Goal: Task Accomplishment & Management: Complete application form

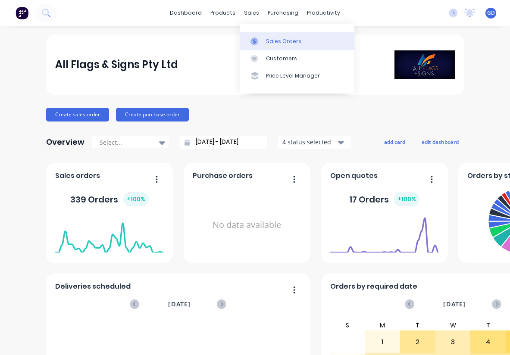
click at [274, 44] on div "Sales Orders" at bounding box center [283, 41] width 35 height 8
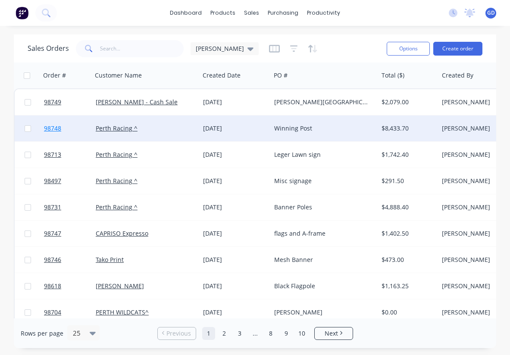
click at [56, 130] on span "98748" at bounding box center [52, 128] width 17 height 9
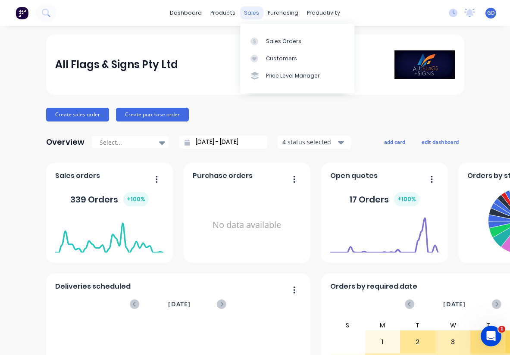
click at [254, 14] on div "sales" at bounding box center [251, 12] width 24 height 13
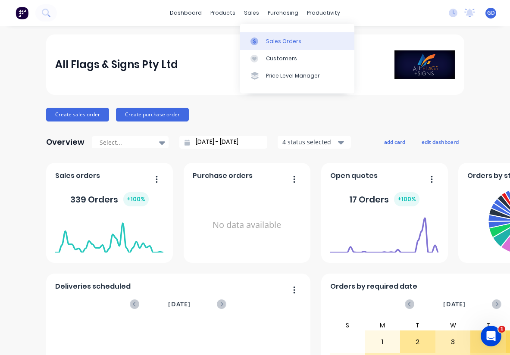
click at [278, 42] on div "Sales Orders" at bounding box center [283, 41] width 35 height 8
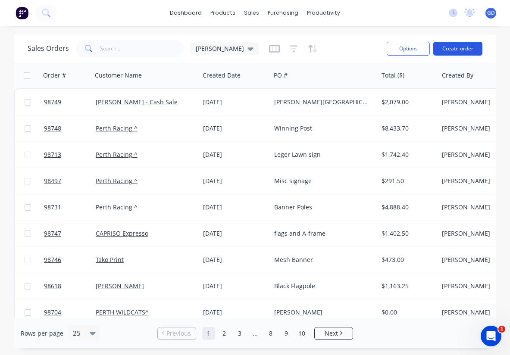
click at [454, 50] on button "Create order" at bounding box center [457, 49] width 49 height 14
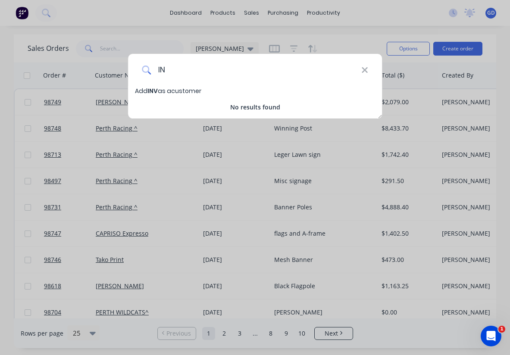
type input "I"
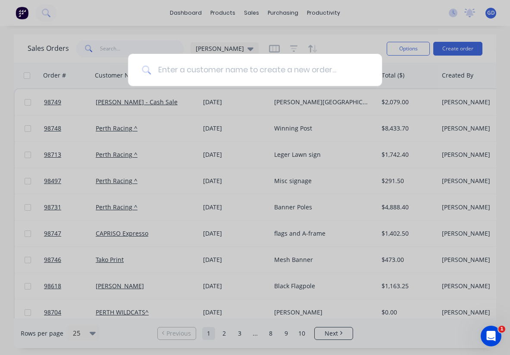
paste input "INVNT PTY LTD / The Chocolate Factory 1A"
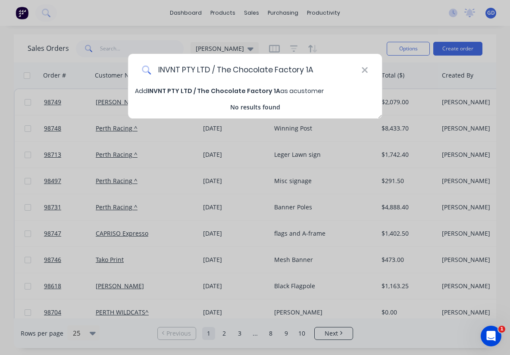
type input "INVNT PTY LTD / The Chocolate Factory 1A"
click at [199, 91] on span "INVNT PTY LTD / The Chocolate Factory 1A" at bounding box center [213, 91] width 133 height 9
select select "AU"
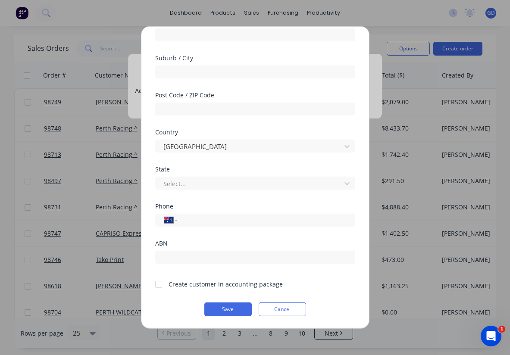
scroll to position [119, 0]
click at [159, 285] on div at bounding box center [158, 283] width 17 height 17
click at [222, 310] on button "Save" at bounding box center [227, 309] width 47 height 14
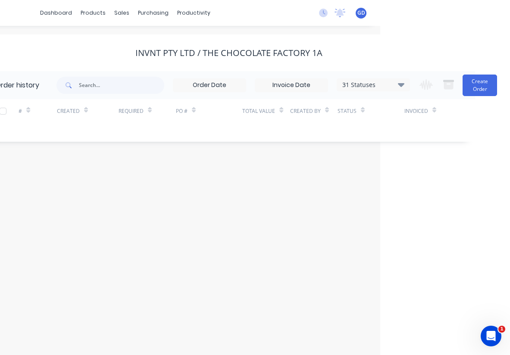
scroll to position [0, 130]
click at [479, 80] on button "Create Order" at bounding box center [479, 86] width 34 height 22
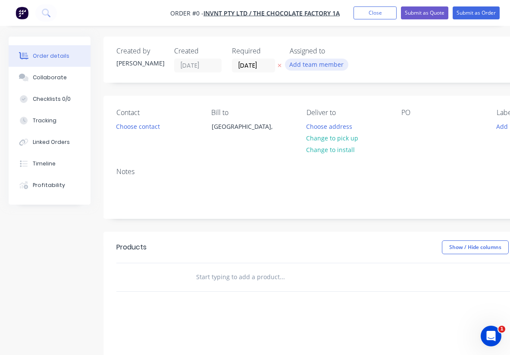
click at [316, 65] on button "Add team member" at bounding box center [316, 65] width 63 height 12
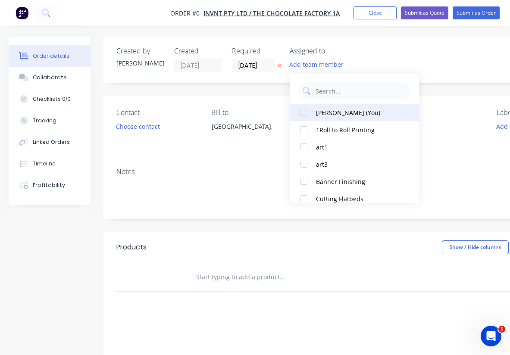
click at [304, 112] on div at bounding box center [303, 112] width 17 height 17
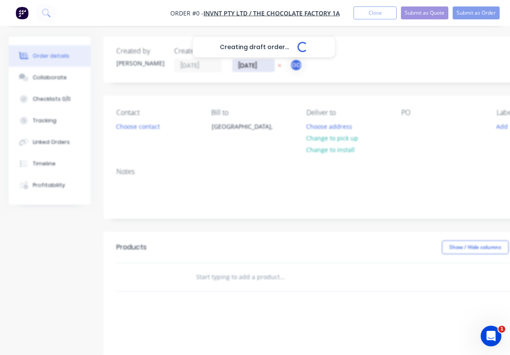
click at [243, 65] on div "Creating draft order... Loading... Order details Collaborate Checklists 0/0 Tra…" at bounding box center [299, 274] width 599 height 475
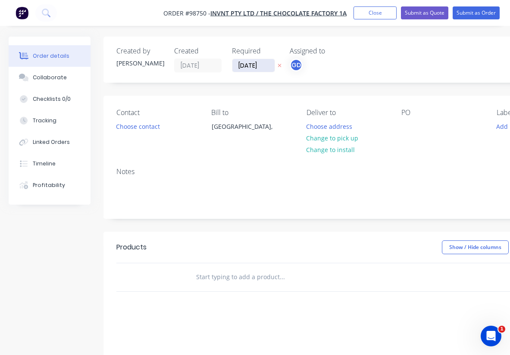
click at [250, 65] on input "30/09/25" at bounding box center [253, 65] width 42 height 13
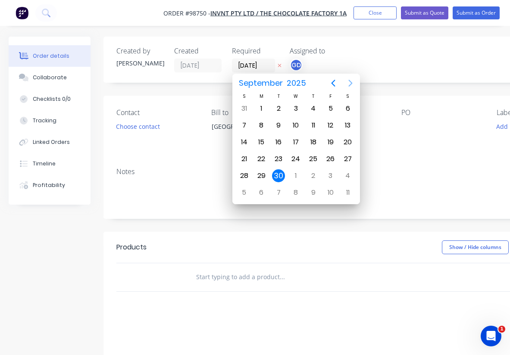
click at [350, 84] on icon "Next page" at bounding box center [350, 83] width 4 height 7
click at [315, 124] on div "9" at bounding box center [313, 125] width 13 height 13
type input "09/10/25"
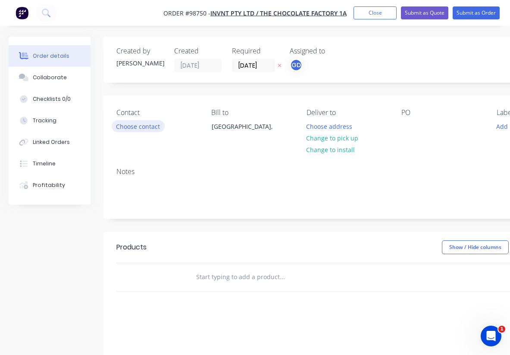
click at [136, 129] on button "Choose contact" at bounding box center [138, 126] width 53 height 12
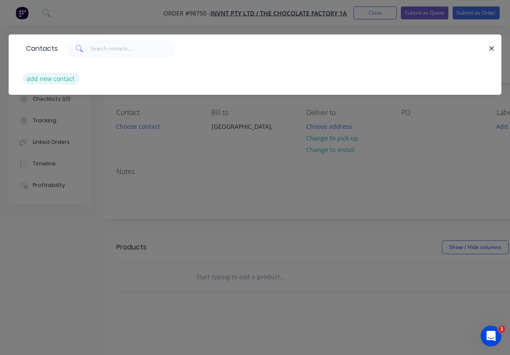
click at [40, 75] on button "add new contact" at bounding box center [50, 79] width 57 height 12
select select "AU"
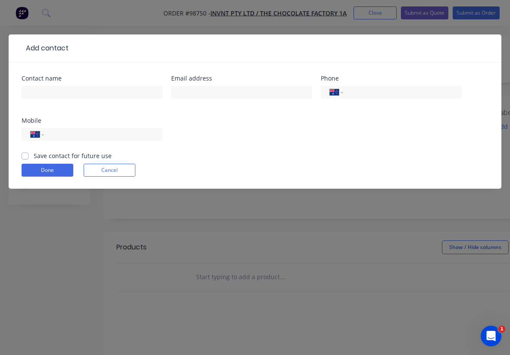
click at [34, 159] on label "Save contact for future use" at bounding box center [73, 155] width 78 height 9
click at [25, 159] on input "Save contact for future use" at bounding box center [25, 155] width 7 height 8
checkbox input "true"
paste input "Elliot Hudd"
type input "Elliot Hudd"
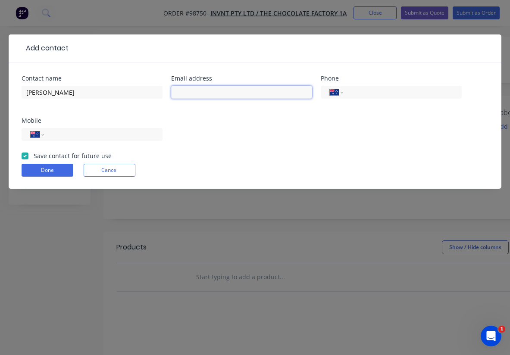
paste input "ehudd@invnt.com"
type input "ehudd@invnt.com"
click at [68, 135] on input "tel" at bounding box center [101, 135] width 103 height 10
paste input "0424 467 516"
type input "0424 467 516"
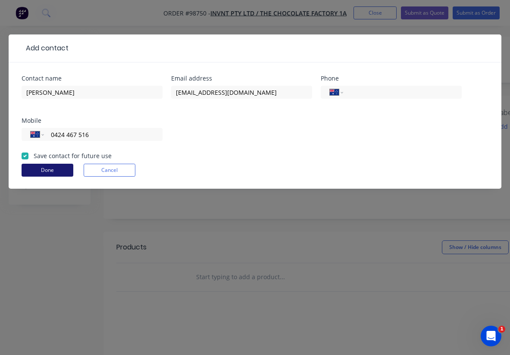
click at [50, 170] on button "Done" at bounding box center [48, 170] width 52 height 13
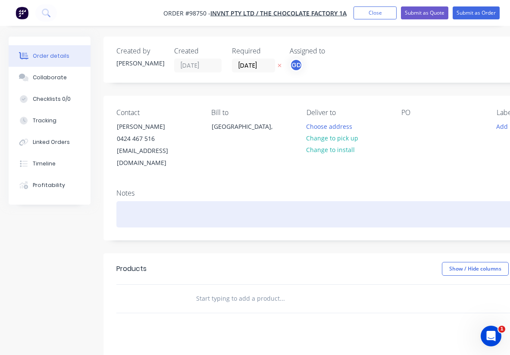
click at [136, 210] on div at bounding box center [346, 214] width 461 height 26
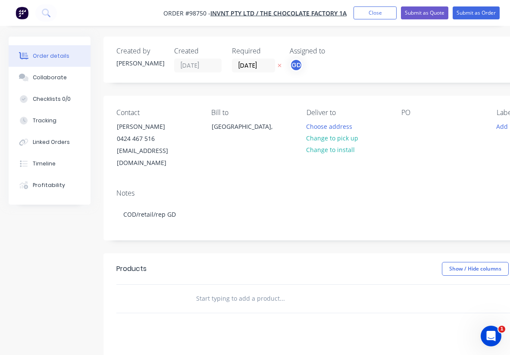
click at [265, 154] on div "Bill to Australia," at bounding box center [251, 139] width 81 height 61
click at [334, 128] on button "Choose address" at bounding box center [329, 126] width 55 height 12
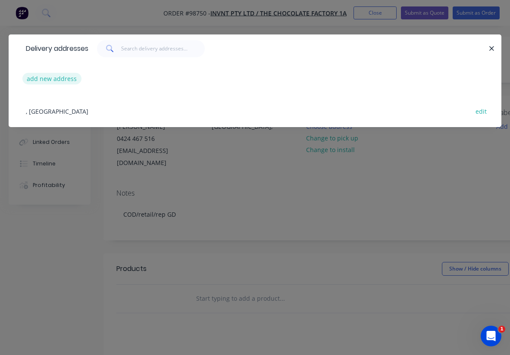
click at [48, 78] on button "add new address" at bounding box center [51, 79] width 59 height 12
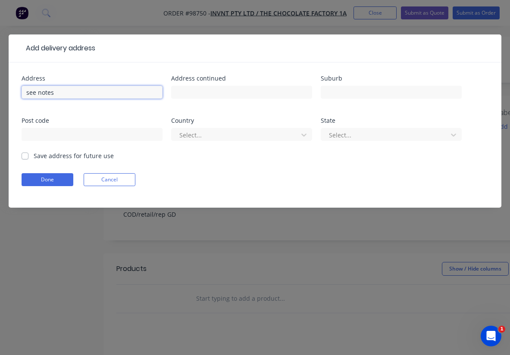
type input "see notes"
click at [34, 155] on label "Save address for future use" at bounding box center [74, 155] width 80 height 9
click at [25, 155] on input "Save address for future use" at bounding box center [25, 155] width 7 height 8
checkbox input "true"
click at [49, 181] on button "Done" at bounding box center [48, 179] width 52 height 13
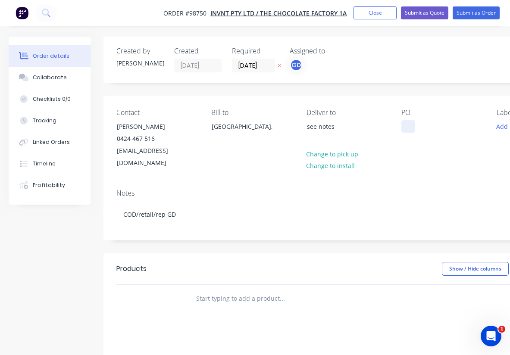
click at [408, 124] on div at bounding box center [408, 126] width 14 height 12
paste div
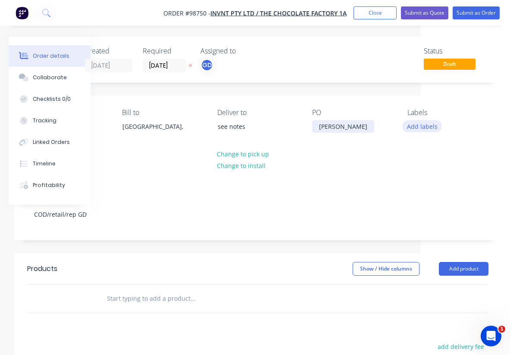
scroll to position [0, 89]
click at [420, 127] on button "Add labels" at bounding box center [422, 126] width 40 height 12
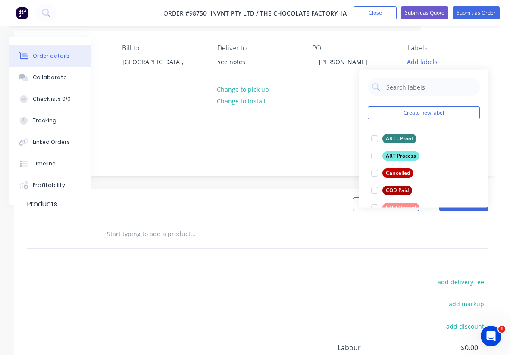
scroll to position [68, 89]
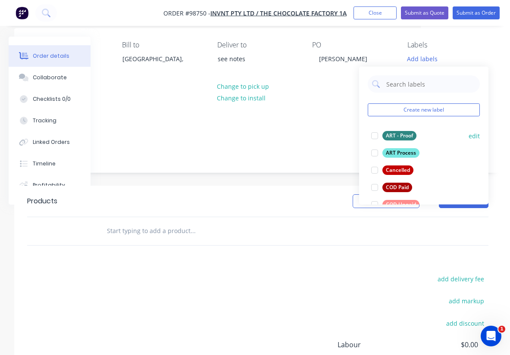
click at [390, 135] on div "ART - Proof" at bounding box center [399, 135] width 34 height 9
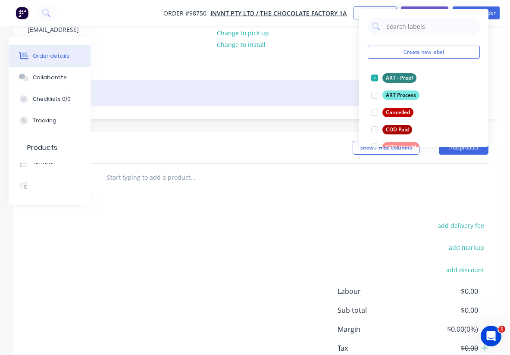
scroll to position [125, 89]
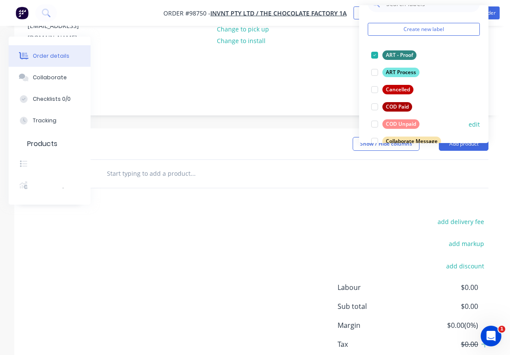
click at [405, 125] on div "COD Unpaid" at bounding box center [400, 123] width 37 height 9
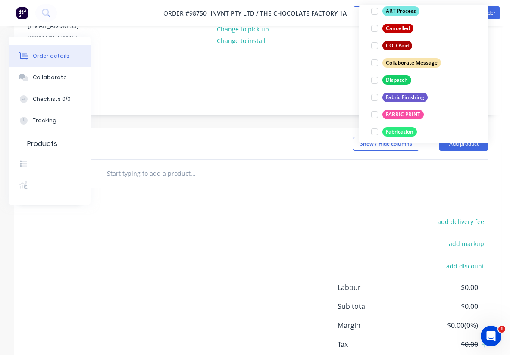
scroll to position [98, 0]
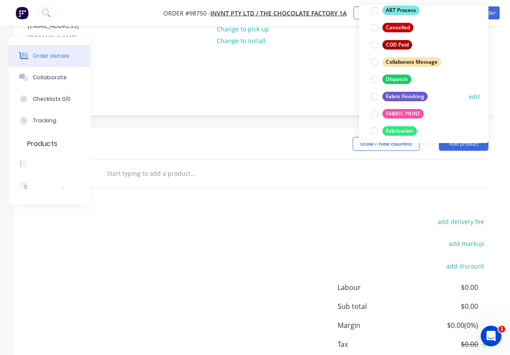
click at [403, 98] on div "Fabric Finishing" at bounding box center [404, 96] width 45 height 9
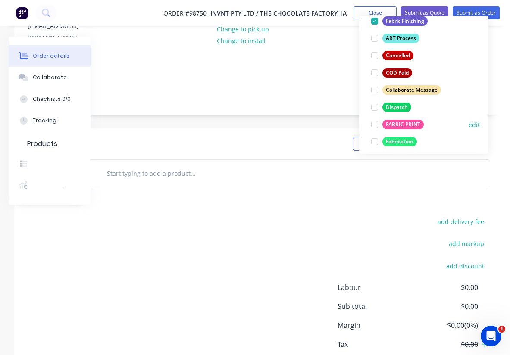
click at [403, 123] on div "FABRIC PRINT" at bounding box center [402, 124] width 41 height 9
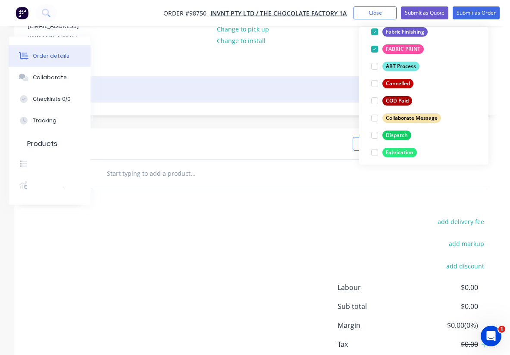
click at [293, 76] on div "COD/retail/rep GD" at bounding box center [257, 89] width 461 height 26
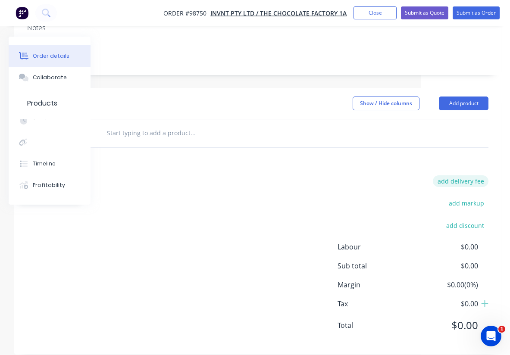
click at [469, 175] on button "add delivery fee" at bounding box center [460, 181] width 56 height 12
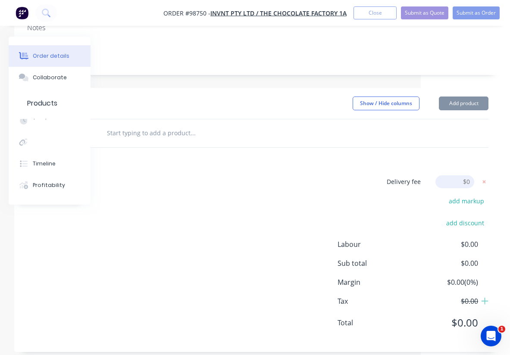
scroll to position [163, 89]
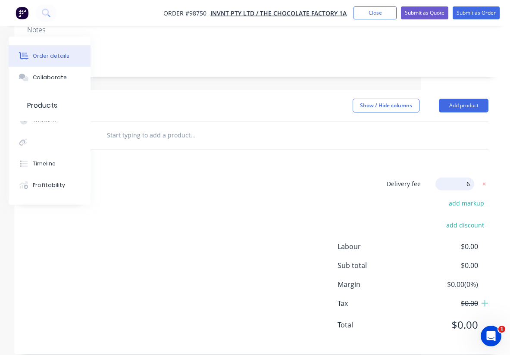
type input "60"
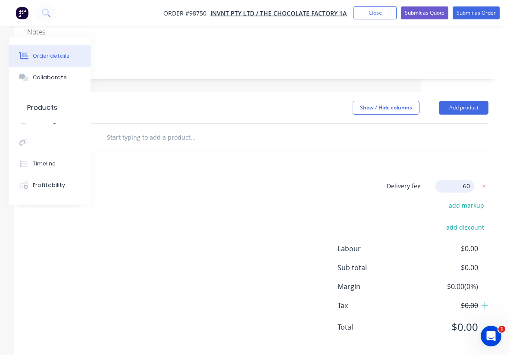
click at [275, 180] on div "Delivery fee Delivery fee Delivery fee name (Optional) 60 60 $0 add markup add …" at bounding box center [257, 262] width 461 height 164
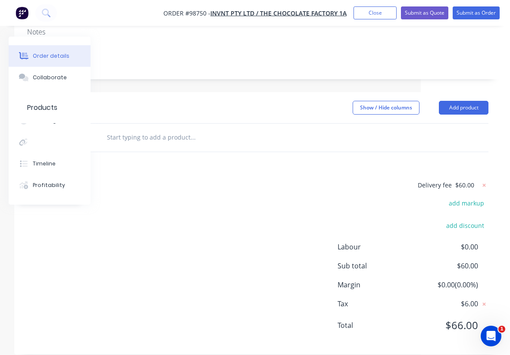
click at [144, 129] on input "text" at bounding box center [192, 137] width 172 height 17
paste input "Medium double sided Standout flag with pole kit and 10kg base."
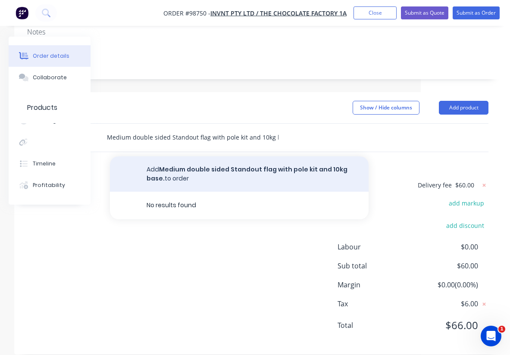
type input "Medium double sided Standout flag with pole kit and 10kg base."
click at [207, 158] on button "Add Medium double sided Standout flag with pole kit and 10kg base. to order" at bounding box center [239, 173] width 258 height 35
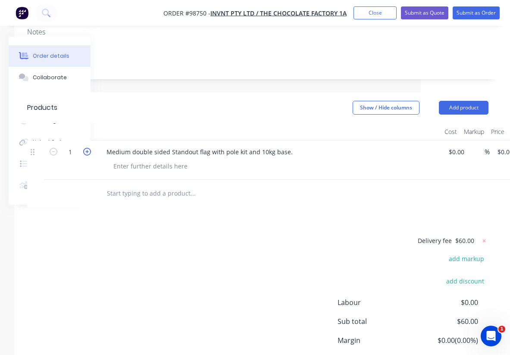
click at [87, 148] on icon "button" at bounding box center [87, 152] width 8 height 8
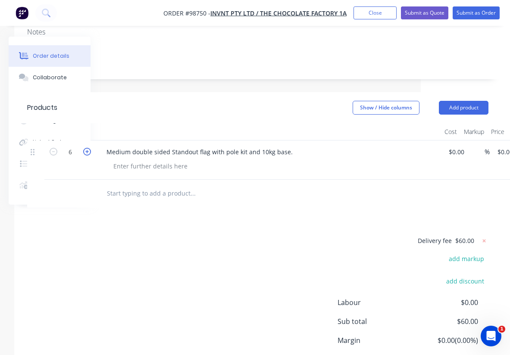
click at [87, 148] on icon "button" at bounding box center [87, 152] width 8 height 8
click at [55, 148] on icon "button" at bounding box center [54, 152] width 8 height 8
type input "6"
paste div
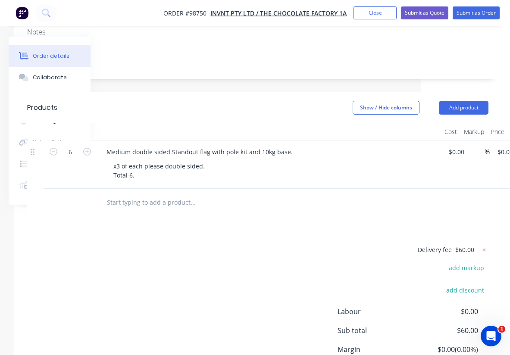
click at [235, 101] on div "Show / Hide columns Add product" at bounding box center [306, 108] width 363 height 14
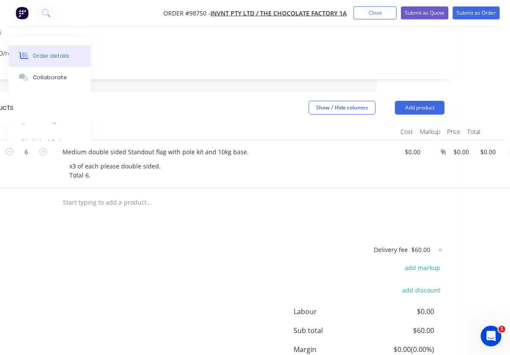
scroll to position [161, 144]
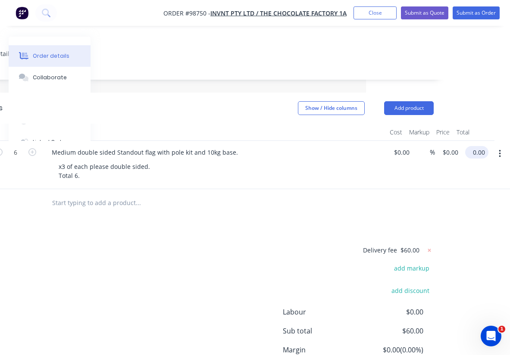
click at [481, 146] on input "0.00" at bounding box center [478, 152] width 20 height 12
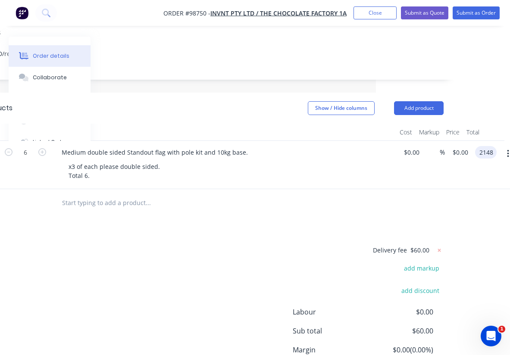
type input "2148"
type input "$358.00"
type input "$2,148.00"
click at [331, 199] on div at bounding box center [206, 203] width 310 height 28
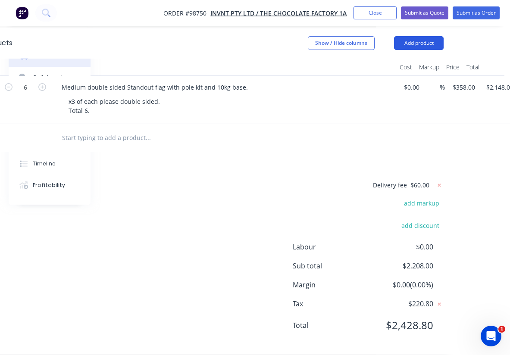
click at [415, 36] on button "Add product" at bounding box center [419, 43] width 50 height 14
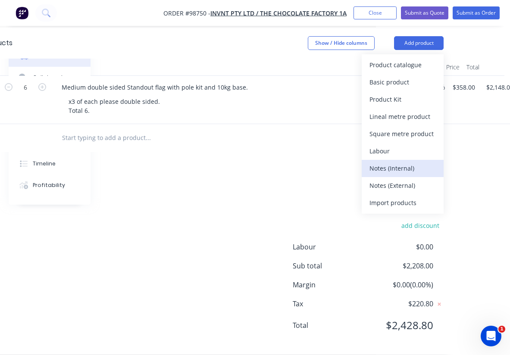
click at [397, 162] on div "Notes (Internal)" at bounding box center [402, 168] width 66 height 12
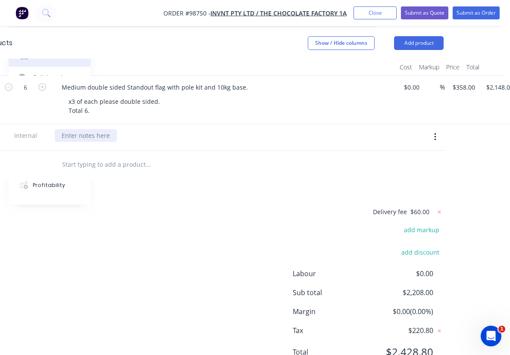
click at [99, 129] on div at bounding box center [86, 135] width 62 height 12
paste div
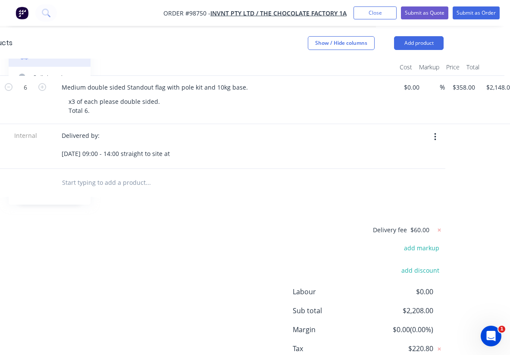
click at [229, 196] on div "Products Show / Hide columns Add product Qty Cost Markup Price Total 6 Medium d…" at bounding box center [212, 214] width 487 height 372
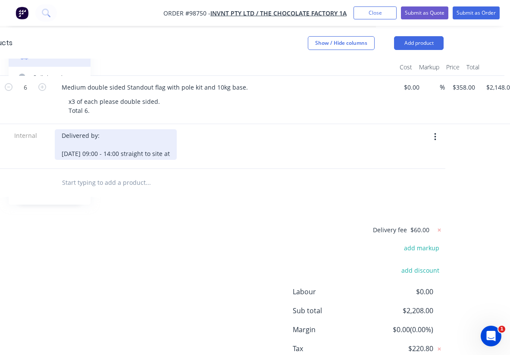
click at [177, 140] on div "Delivered by: October 9th from 09:00 - 14:00 straight to site at" at bounding box center [116, 144] width 122 height 31
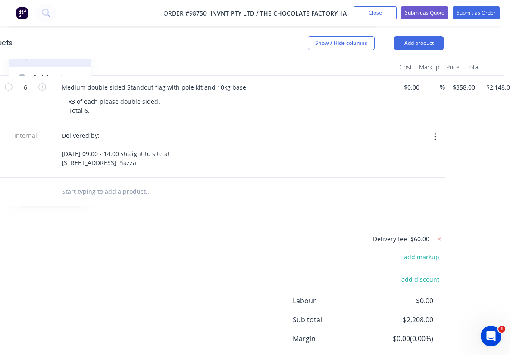
click at [238, 185] on div at bounding box center [184, 191] width 258 height 17
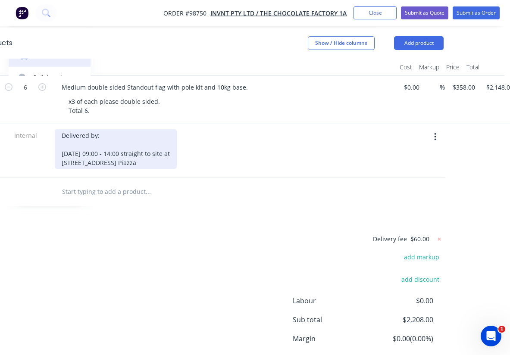
click at [177, 149] on div "Delivered by: October 9th from 09:00 - 14:00 straight to site at 142 Lake St, N…" at bounding box center [116, 149] width 122 height 40
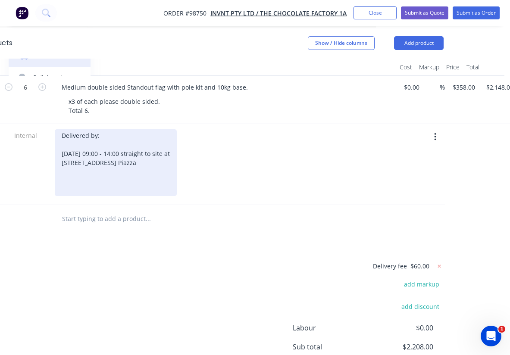
click at [89, 163] on div "Delivered by: October 9th from 09:00 - 14:00 straight to site at 142 Lake St, N…" at bounding box center [116, 162] width 122 height 67
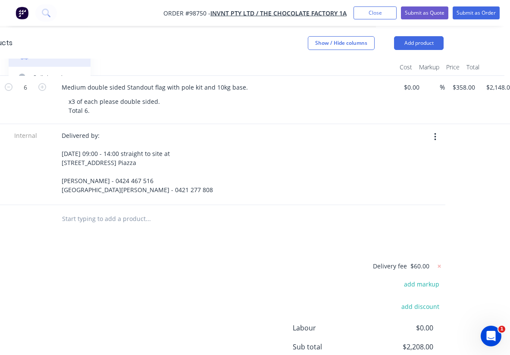
click at [291, 159] on div "Delivered by: October 9th from 09:00 - 14:00 straight to site at 142 Lake St, N…" at bounding box center [224, 162] width 338 height 67
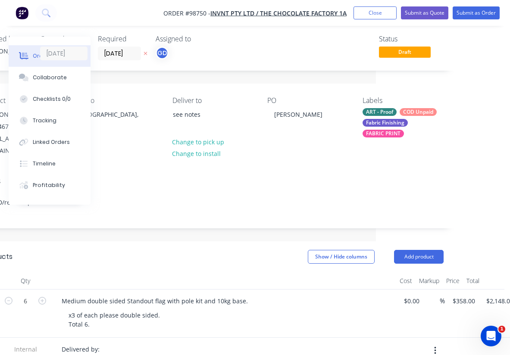
scroll to position [0, 134]
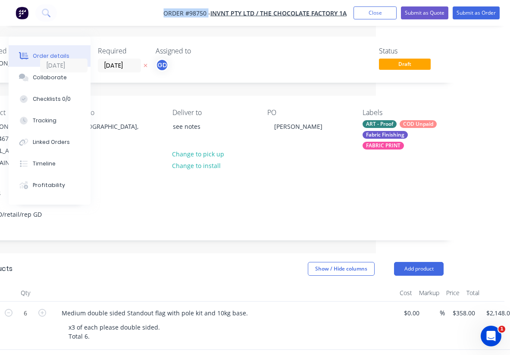
drag, startPoint x: 160, startPoint y: 12, endPoint x: 208, endPoint y: 15, distance: 48.3
click at [208, 15] on nav "Order #98750 - INVNT PTY LTD / The Chocolate Factory 1A Add product Close Submi…" at bounding box center [255, 13] width 510 height 26
copy span "Order #98750"
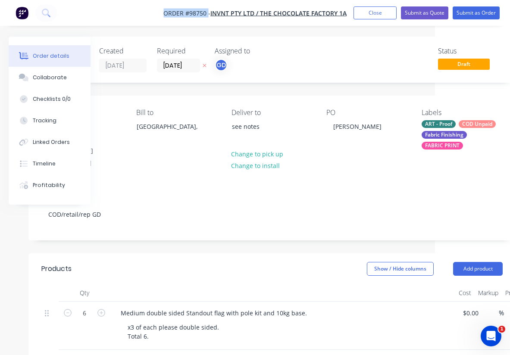
scroll to position [0, 56]
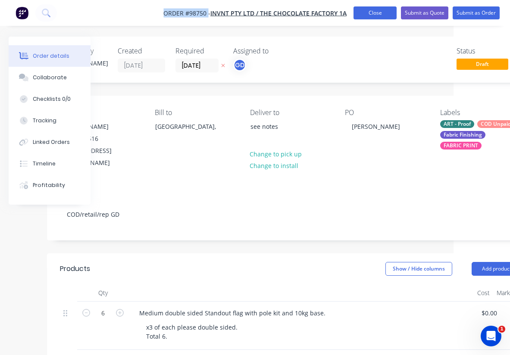
click at [376, 13] on button "Close" at bounding box center [374, 12] width 43 height 13
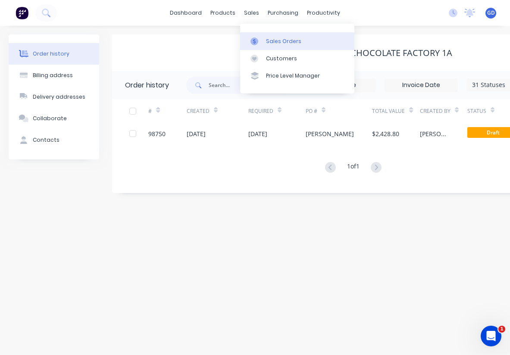
click at [274, 39] on div "Sales Orders" at bounding box center [283, 41] width 35 height 8
